Goal: Task Accomplishment & Management: Manage account settings

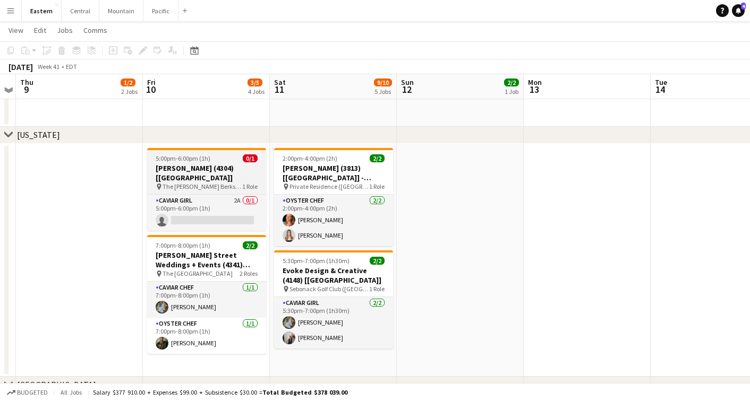
scroll to position [413, 0]
click at [194, 161] on span "5:00pm-6:00pm (1h)" at bounding box center [183, 158] width 55 height 8
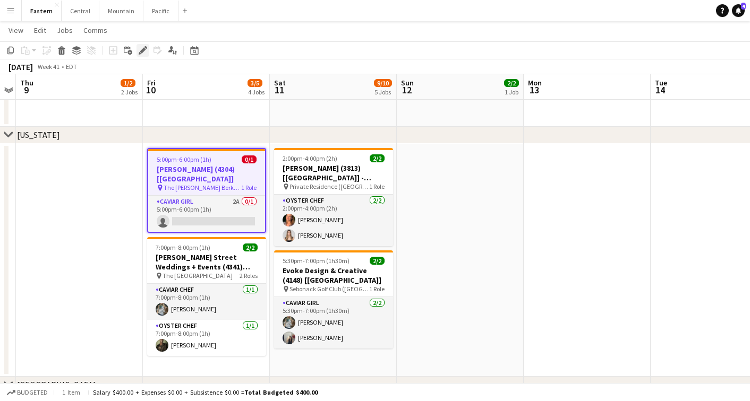
click at [140, 50] on icon "Edit" at bounding box center [143, 50] width 8 height 8
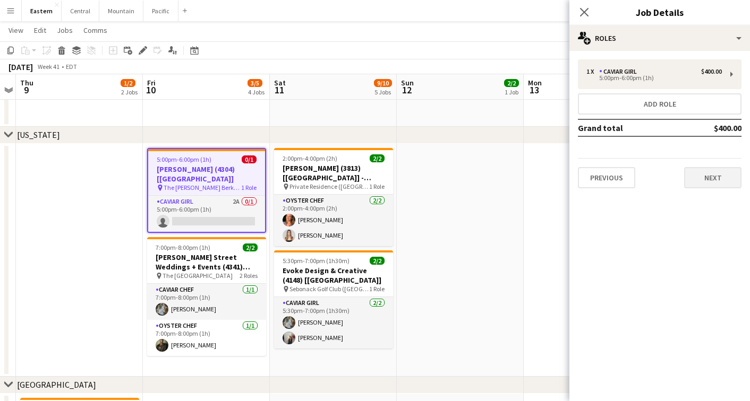
click at [697, 177] on button "Next" at bounding box center [712, 177] width 57 height 21
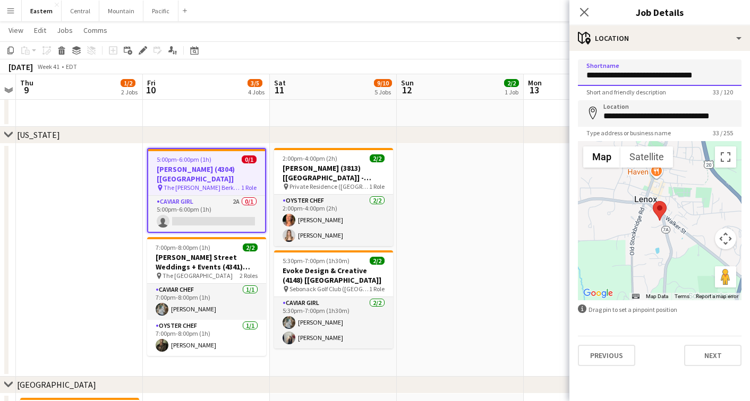
drag, startPoint x: 706, startPoint y: 74, endPoint x: 698, endPoint y: 74, distance: 8.5
type input "**********"
click at [698, 350] on button "Next" at bounding box center [712, 355] width 57 height 21
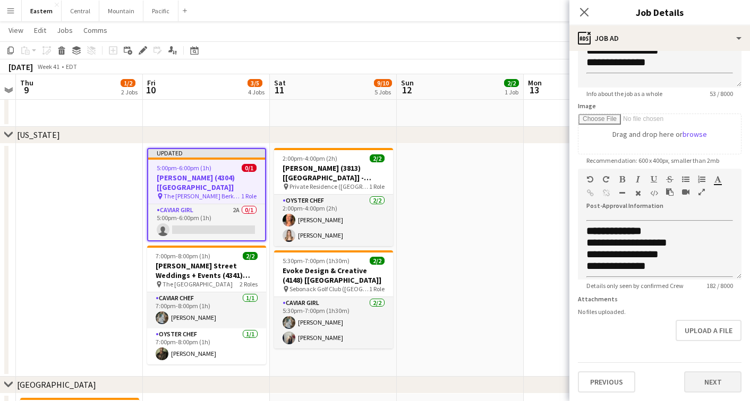
scroll to position [124, 0]
click at [710, 392] on button "Next" at bounding box center [712, 382] width 57 height 21
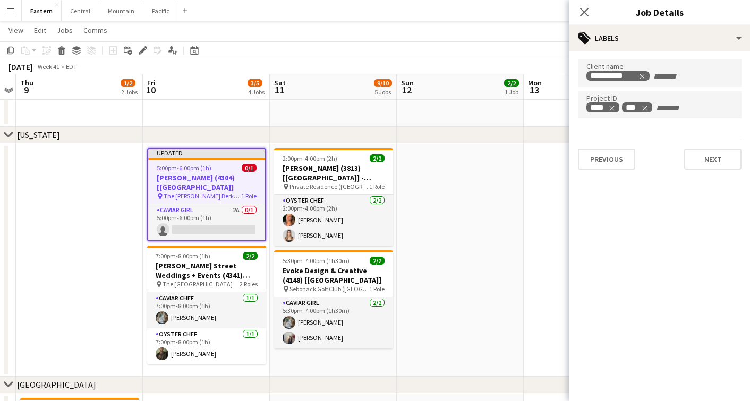
click at [702, 148] on div "Previous Next" at bounding box center [660, 155] width 164 height 30
click at [703, 156] on button "Next" at bounding box center [712, 159] width 57 height 21
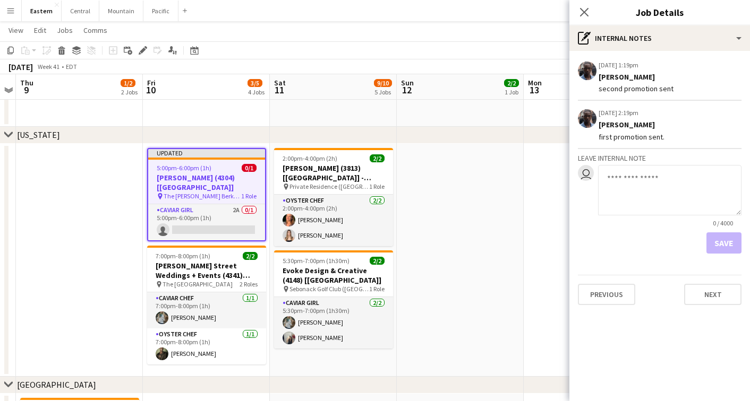
click at [692, 308] on div "[DATE] 1:19pm Edit internal note Delete internal note [PERSON_NAME] second prom…" at bounding box center [659, 182] width 181 height 263
click at [694, 298] on button "Next" at bounding box center [712, 294] width 57 height 21
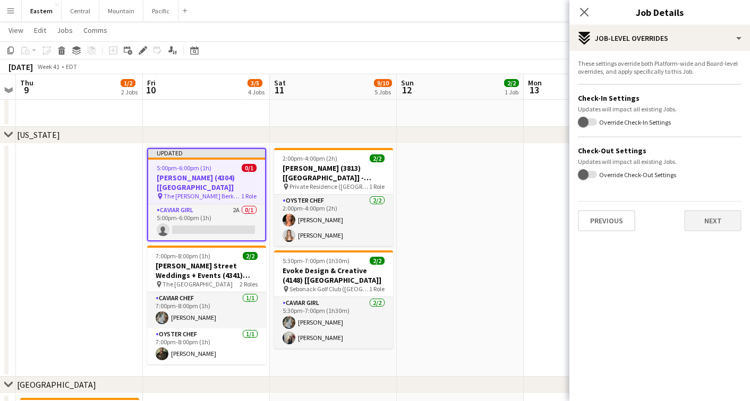
click at [712, 217] on button "Next" at bounding box center [712, 220] width 57 height 21
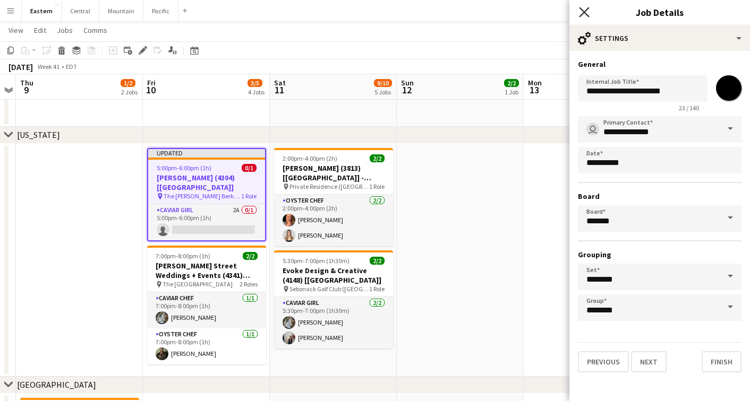
click at [584, 14] on icon "Close pop-in" at bounding box center [584, 12] width 10 height 10
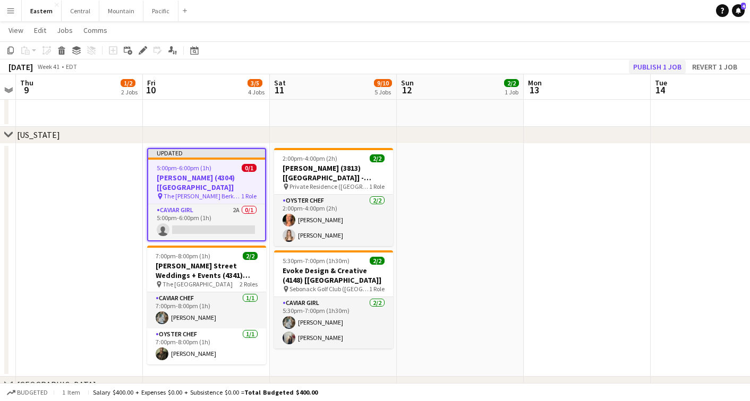
click at [639, 70] on button "Publish 1 job" at bounding box center [657, 67] width 57 height 14
